Goal: Information Seeking & Learning: Learn about a topic

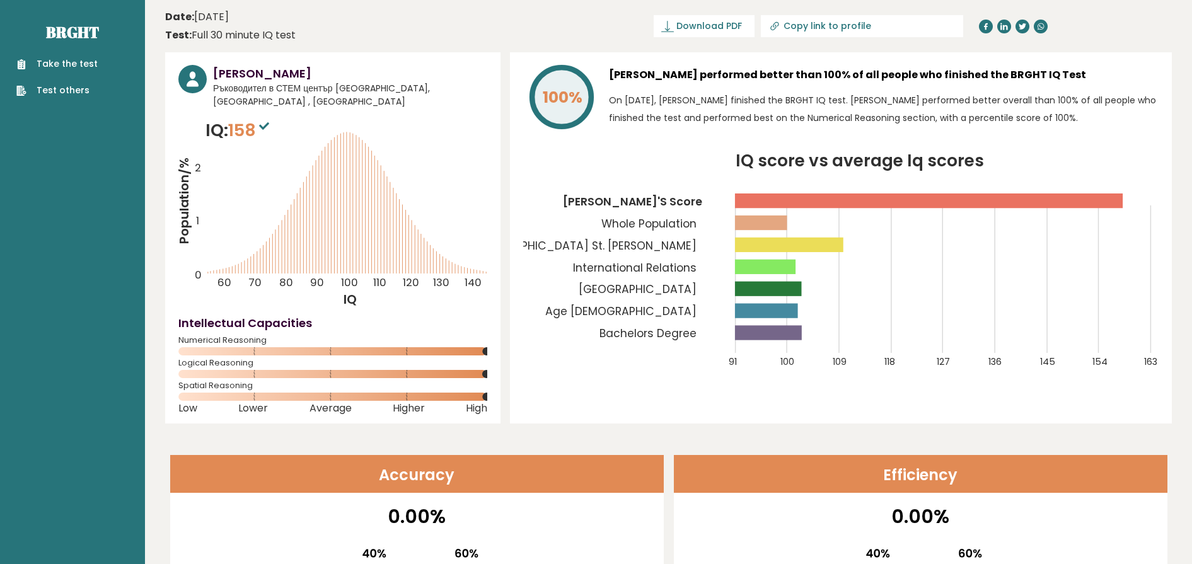
click at [681, 282] on tspan "Bulgaria" at bounding box center [638, 289] width 118 height 15
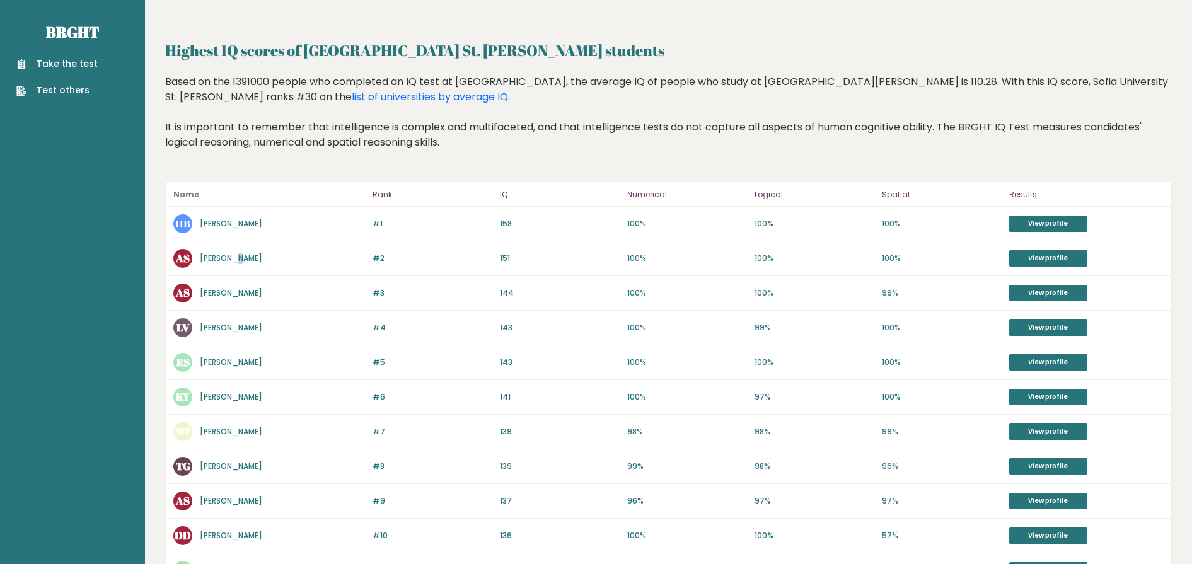
click at [236, 248] on div "#2 AS Alexander Svetiev 152 #2 151 100% 100% 100% View profile" at bounding box center [669, 258] width 1006 height 35
click at [224, 258] on link "Alexander Svetiev" at bounding box center [231, 258] width 62 height 11
